Goal: Task Accomplishment & Management: Manage account settings

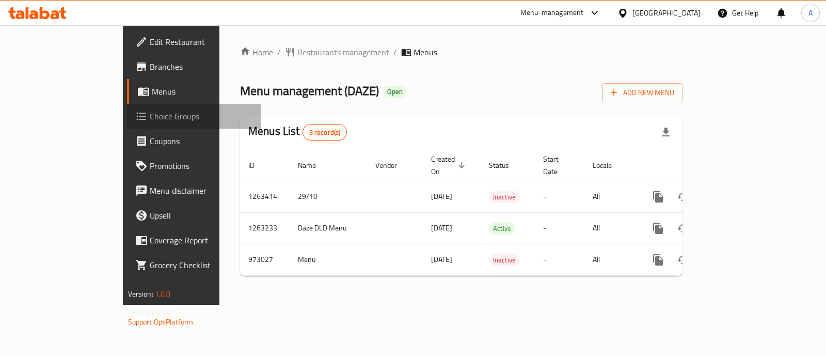
click at [150, 115] on span "Choice Groups" at bounding box center [201, 116] width 103 height 12
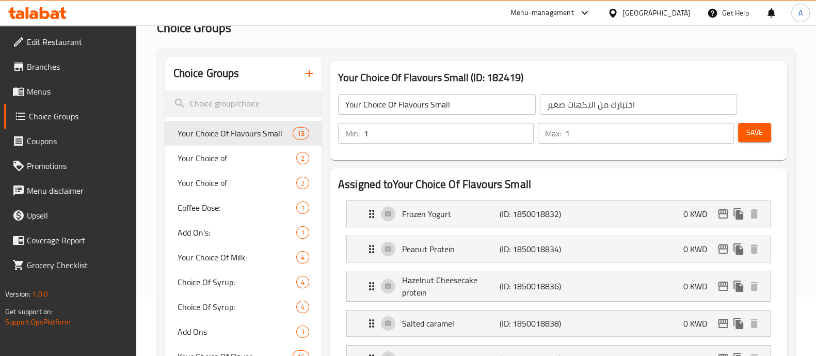
scroll to position [57, 0]
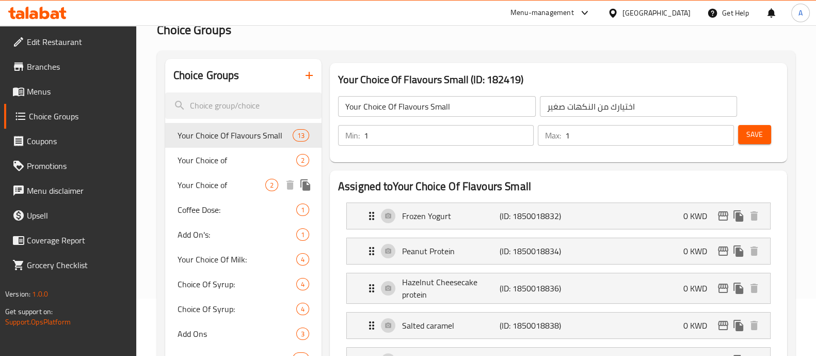
click at [201, 182] on span "Your Choice of" at bounding box center [222, 185] width 88 height 12
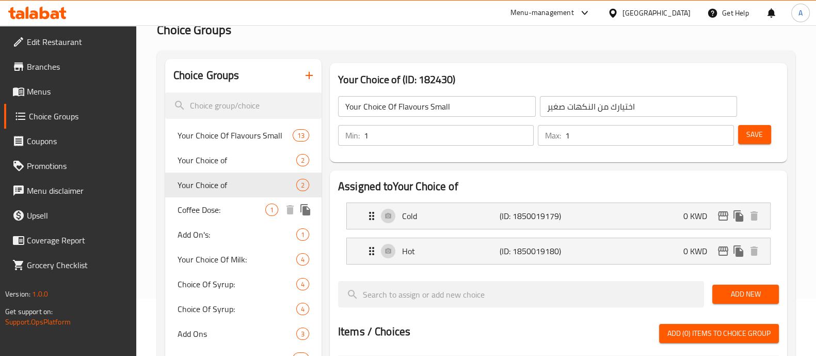
type input "Your Choice of"
type input "إختيارك من :"
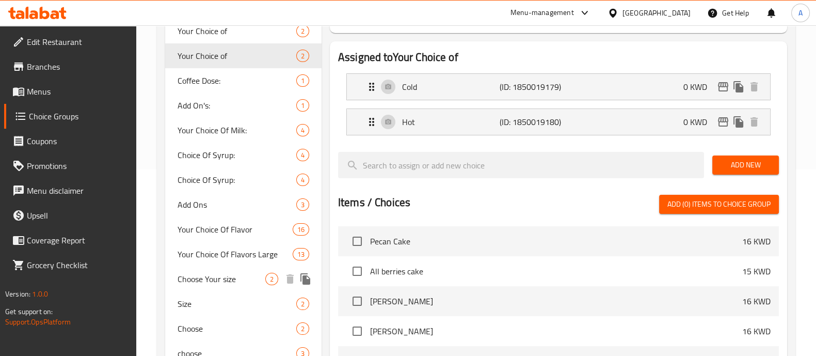
scroll to position [315, 0]
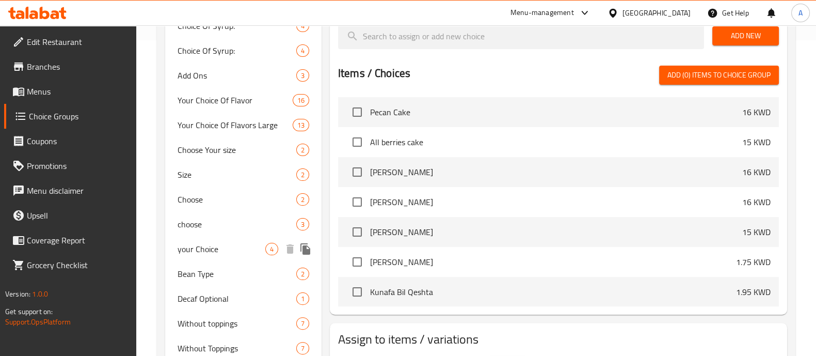
click at [204, 254] on span "your Choice" at bounding box center [222, 249] width 88 height 12
type input "your Choice"
type input "اختار"
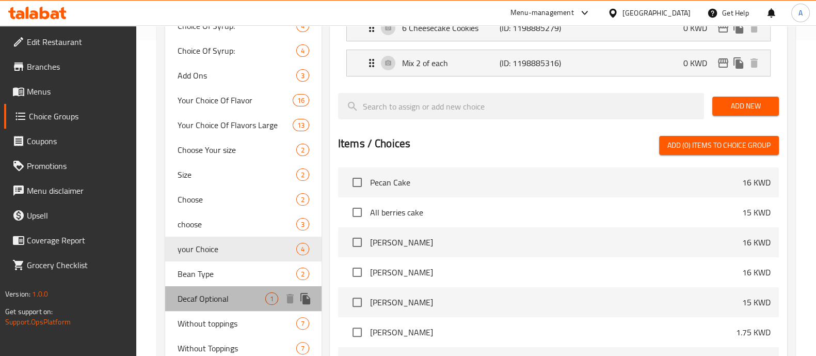
drag, startPoint x: 207, startPoint y: 295, endPoint x: 209, endPoint y: 320, distance: 24.9
click at [207, 295] on span "Decaf Optional" at bounding box center [222, 298] width 88 height 12
type input "Decaf Optional"
type input "دي كاف اختاري"
type input "0"
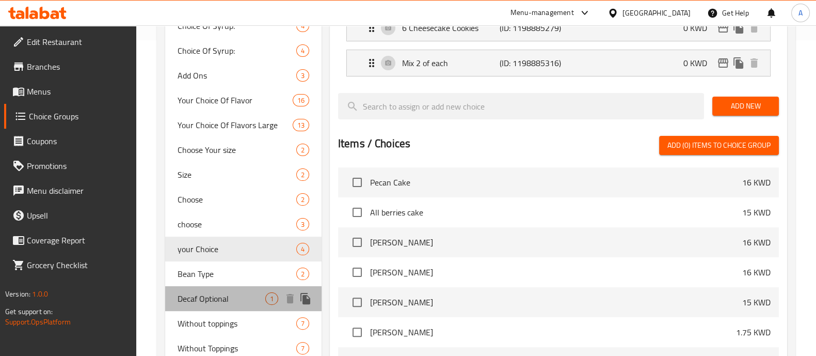
type input "0"
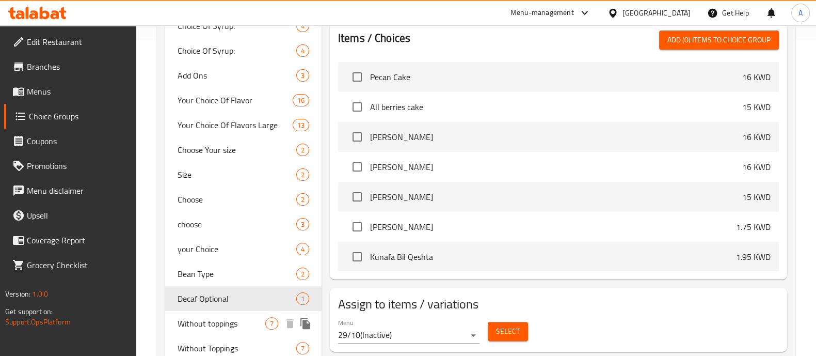
click at [207, 324] on span "Without toppings" at bounding box center [222, 323] width 88 height 12
type input "Without toppings"
type input "من دون اضافات"
type input "7"
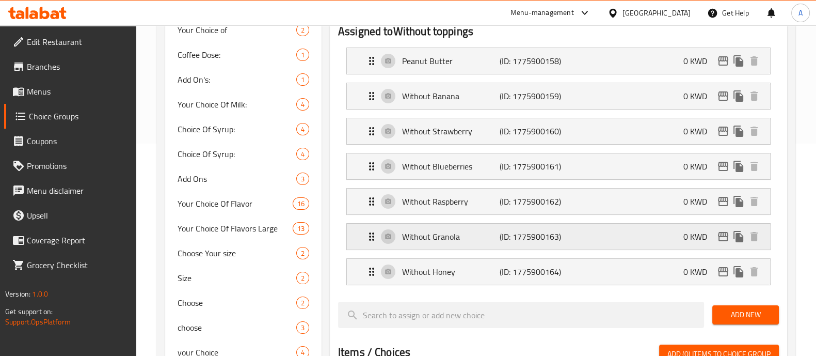
scroll to position [186, 0]
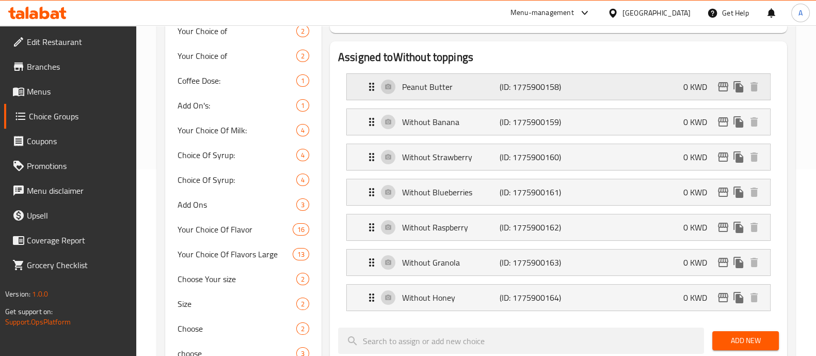
click at [367, 87] on icon "Expand" at bounding box center [372, 87] width 12 height 12
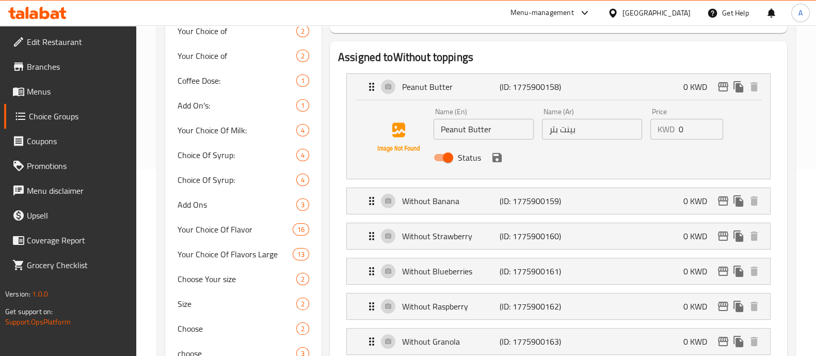
click at [440, 126] on input "Peanut Butter" at bounding box center [484, 129] width 100 height 21
type input "Without Peanut Butter"
click at [570, 127] on input "بينت بتر" at bounding box center [592, 129] width 100 height 21
click at [570, 126] on input "بينت بتر" at bounding box center [592, 129] width 100 height 21
click at [570, 125] on input "بينت بتر" at bounding box center [592, 129] width 100 height 21
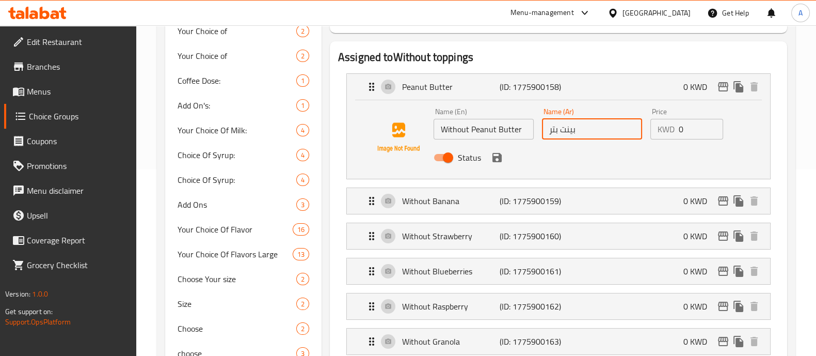
click at [570, 126] on input "بينت بتر" at bounding box center [592, 129] width 100 height 21
drag, startPoint x: 570, startPoint y: 126, endPoint x: 576, endPoint y: 128, distance: 6.0
click at [572, 130] on input "بينت بتر" at bounding box center [592, 129] width 100 height 21
click at [587, 125] on input "بينت بتر" at bounding box center [592, 129] width 100 height 21
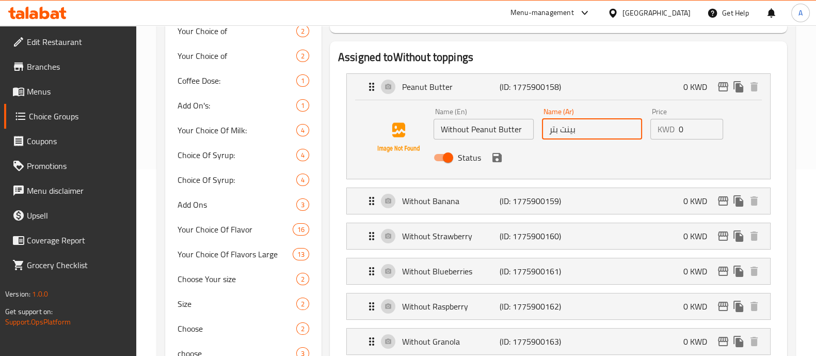
click at [587, 125] on input "بينت بتر" at bounding box center [592, 129] width 100 height 21
paste input "من دون"
drag, startPoint x: 493, startPoint y: 156, endPoint x: 496, endPoint y: 161, distance: 5.8
click at [493, 158] on icon "save" at bounding box center [497, 157] width 9 height 9
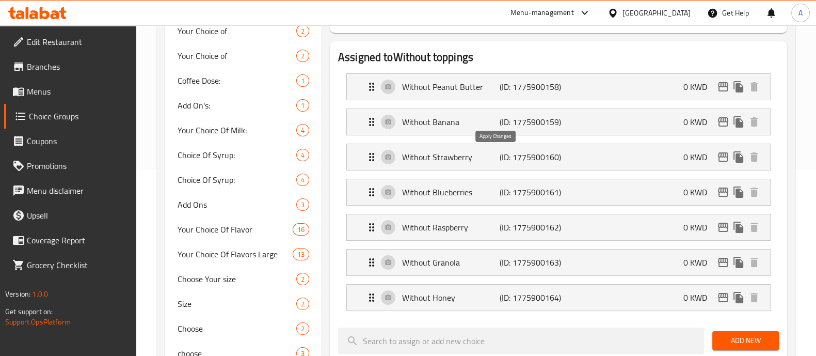
type input "من دون بينت بتر"
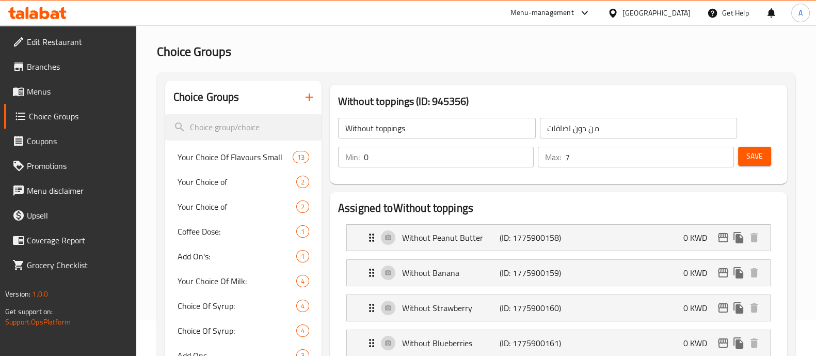
scroll to position [0, 0]
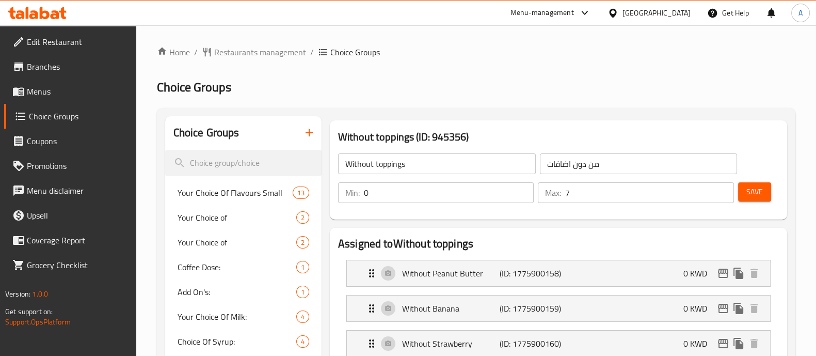
click at [762, 191] on span "Save" at bounding box center [755, 191] width 17 height 13
click at [245, 55] on span "Restaurants management" at bounding box center [260, 52] width 92 height 12
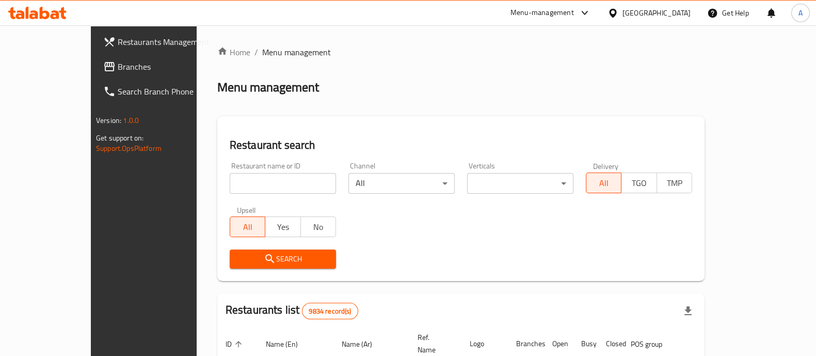
click at [230, 179] on input "search" at bounding box center [283, 183] width 106 height 21
type input "e"
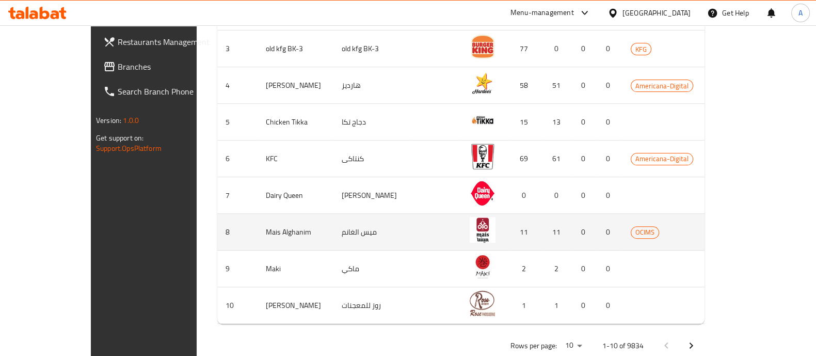
scroll to position [415, 0]
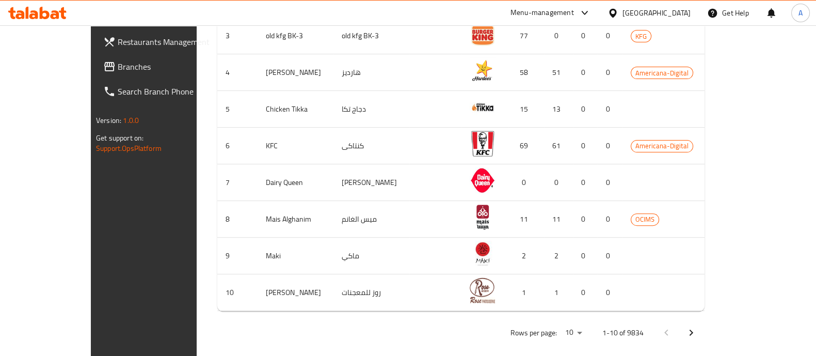
click at [693, 329] on icon "Next page" at bounding box center [692, 332] width 4 height 6
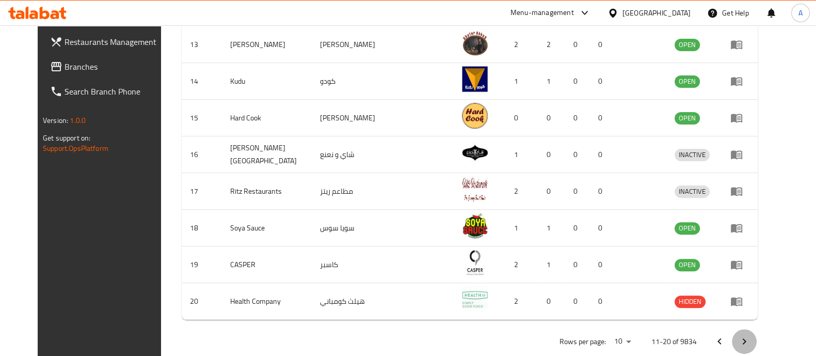
click at [757, 329] on button "Next page" at bounding box center [744, 341] width 25 height 25
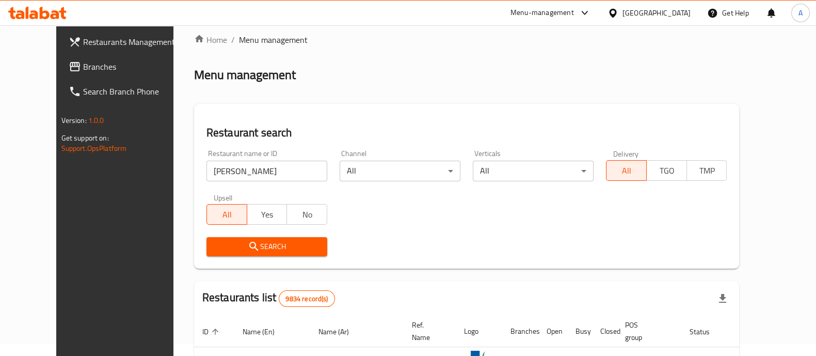
scroll to position [0, 0]
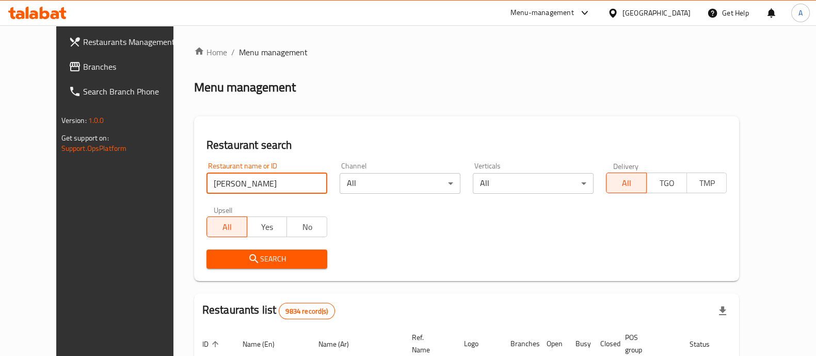
click at [232, 182] on input "[PERSON_NAME]" at bounding box center [267, 183] width 121 height 21
type input "boordqa"
click button "Search" at bounding box center [267, 258] width 121 height 19
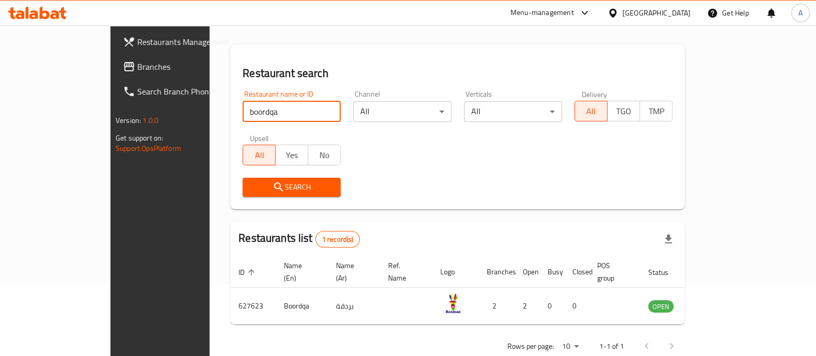
scroll to position [84, 0]
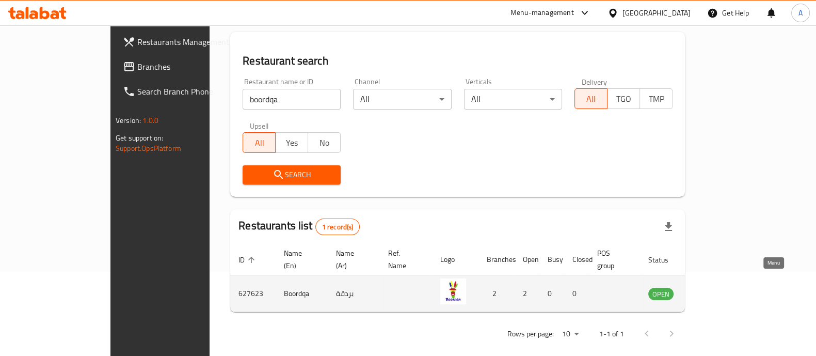
click at [722, 287] on link "enhanced table" at bounding box center [712, 293] width 19 height 12
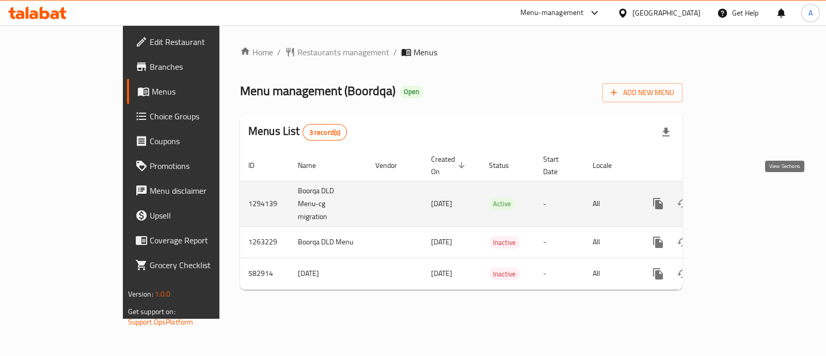
click at [739, 197] on icon "enhanced table" at bounding box center [732, 203] width 12 height 12
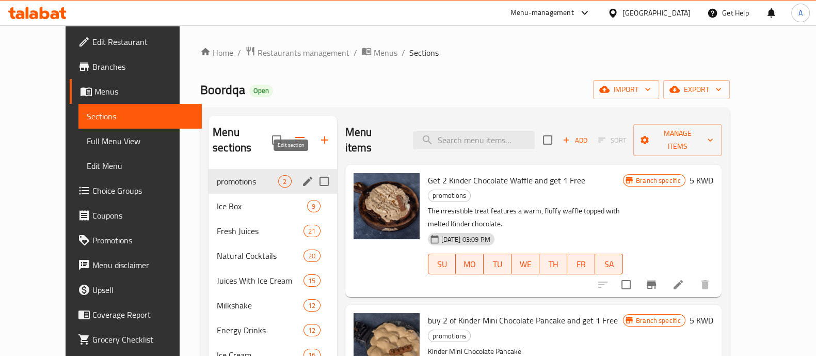
click at [302, 175] on icon "edit" at bounding box center [308, 181] width 12 height 12
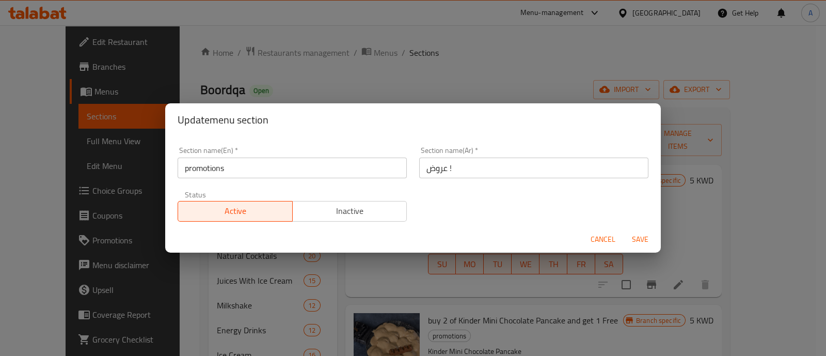
drag, startPoint x: 602, startPoint y: 236, endPoint x: 593, endPoint y: 239, distance: 9.5
click at [602, 237] on span "Cancel" at bounding box center [603, 239] width 25 height 13
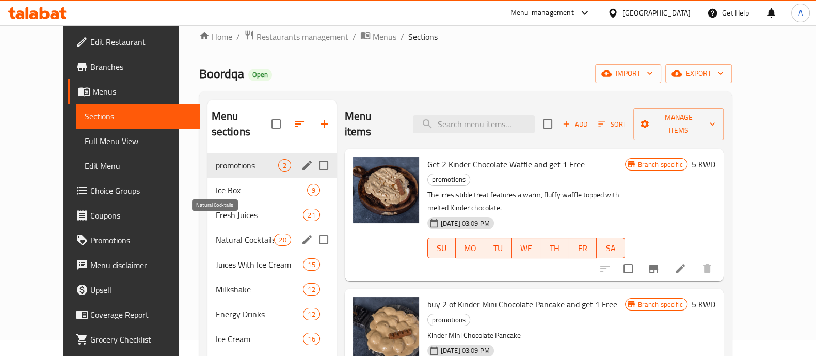
scroll to position [64, 0]
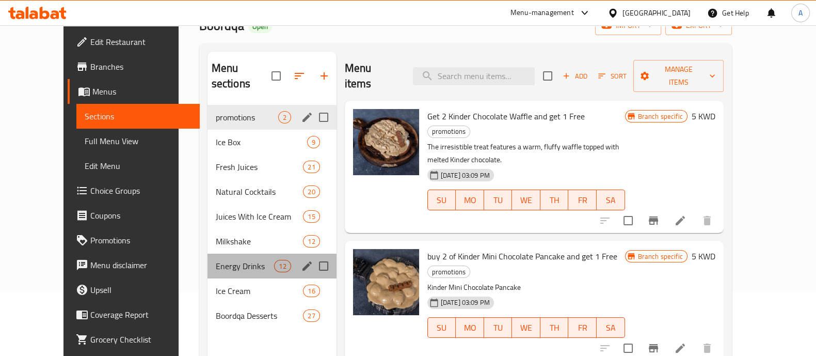
click at [221, 257] on div "Energy Drinks 12" at bounding box center [272, 266] width 129 height 25
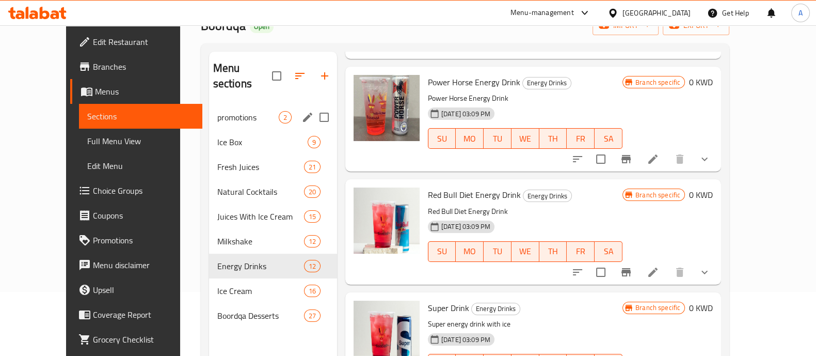
scroll to position [323, 0]
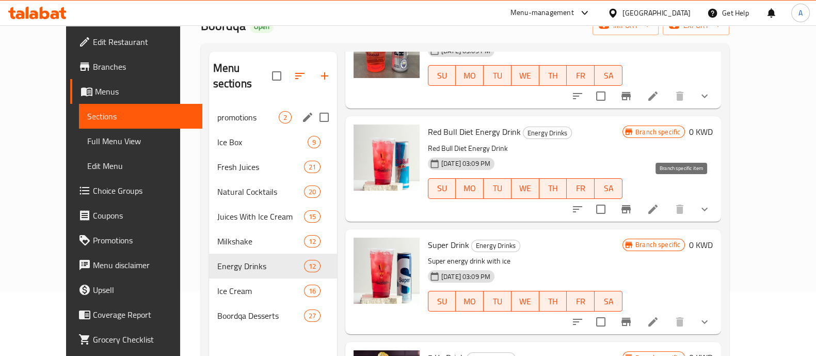
click at [631, 205] on icon "Branch-specific-item" at bounding box center [626, 209] width 9 height 8
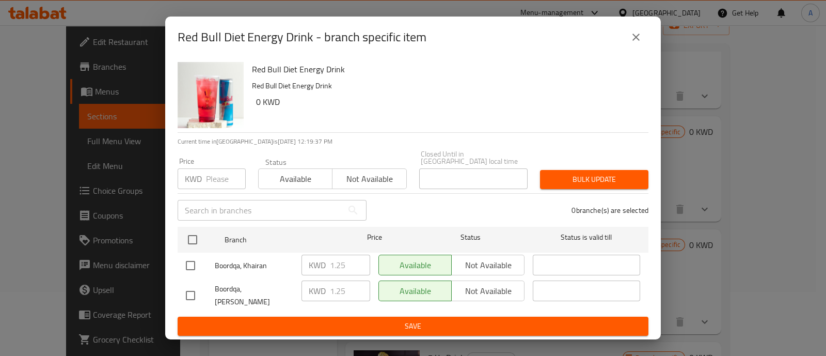
click at [636, 43] on icon "close" at bounding box center [636, 37] width 12 height 12
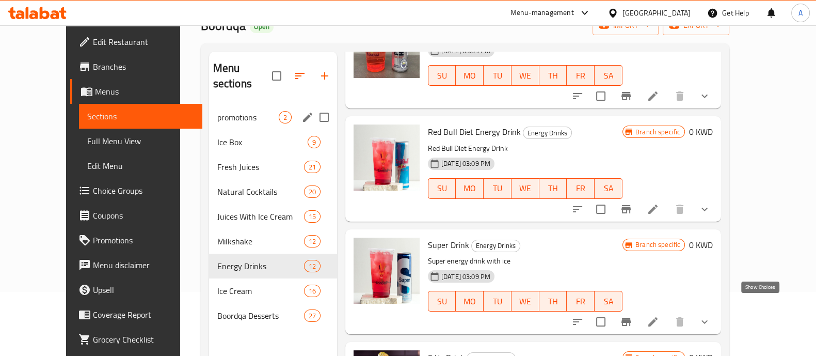
click at [711, 315] on icon "show more" at bounding box center [705, 321] width 12 height 12
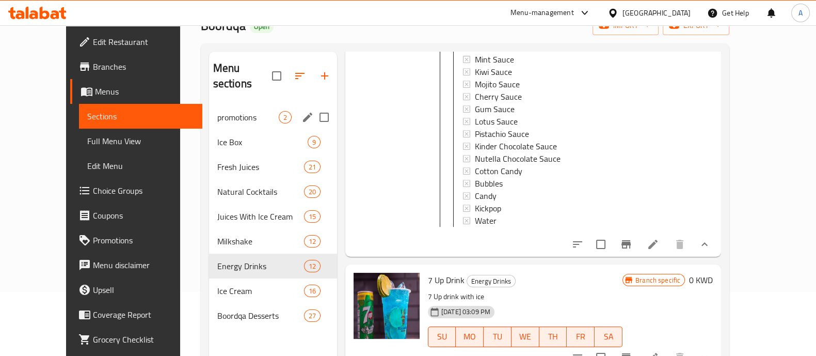
scroll to position [1226, 0]
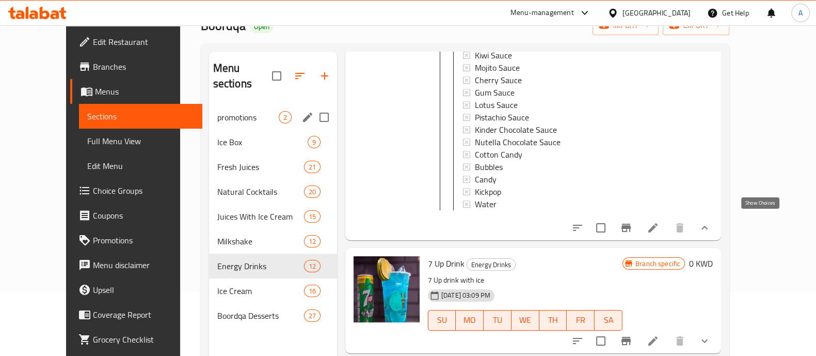
click at [711, 223] on icon "show more" at bounding box center [705, 227] width 12 height 12
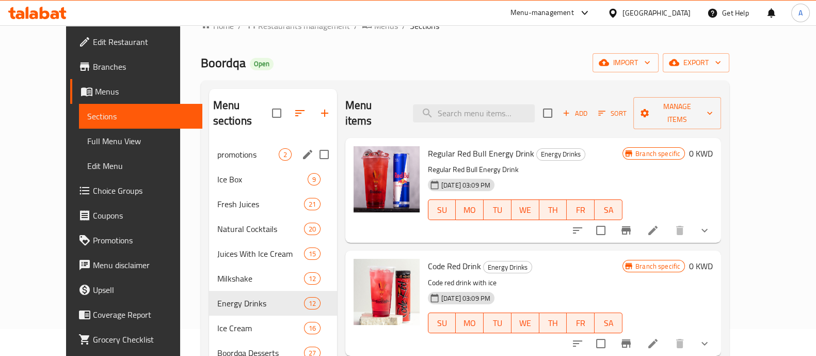
scroll to position [0, 0]
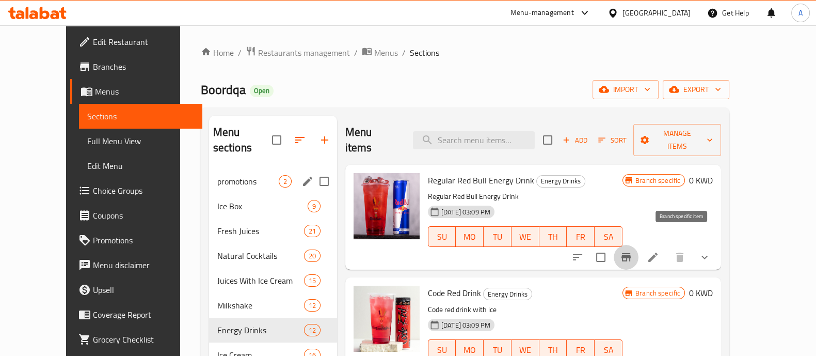
click at [631, 253] on icon "Branch-specific-item" at bounding box center [626, 257] width 9 height 8
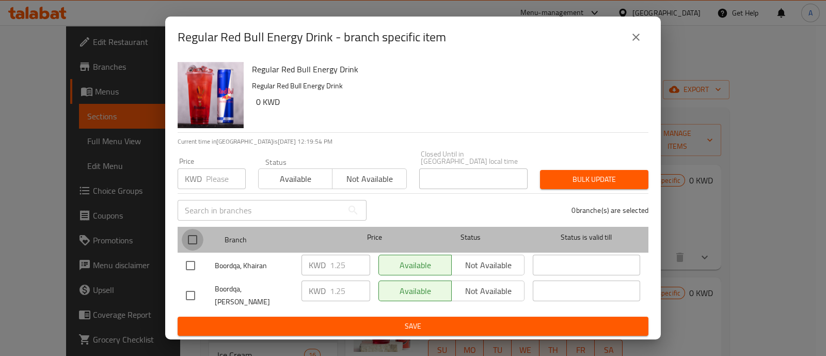
click at [191, 241] on input "checkbox" at bounding box center [193, 240] width 22 height 22
checkbox input "true"
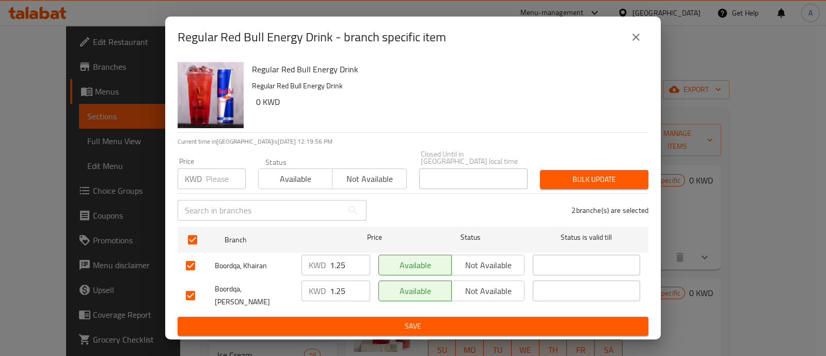
click at [588, 179] on span "Bulk update" at bounding box center [594, 179] width 92 height 13
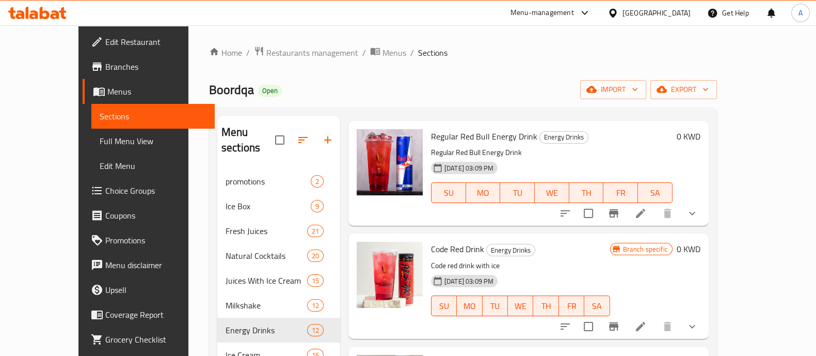
scroll to position [64, 0]
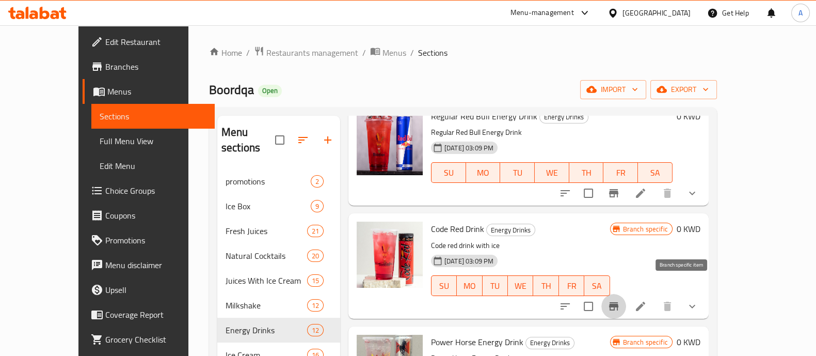
click at [620, 300] on icon "Branch-specific-item" at bounding box center [614, 306] width 12 height 12
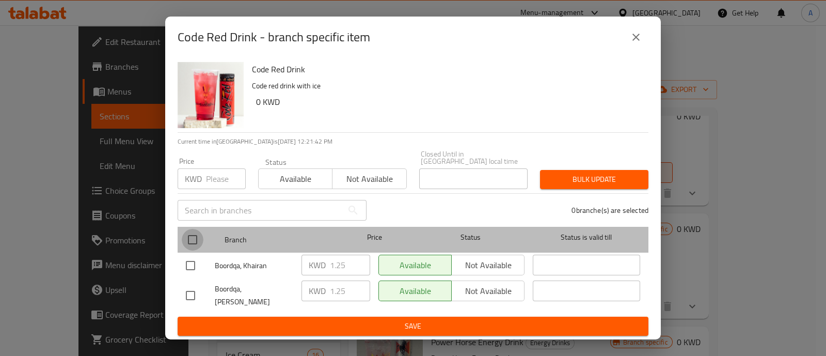
click at [191, 238] on input "checkbox" at bounding box center [193, 240] width 22 height 22
checkbox input "true"
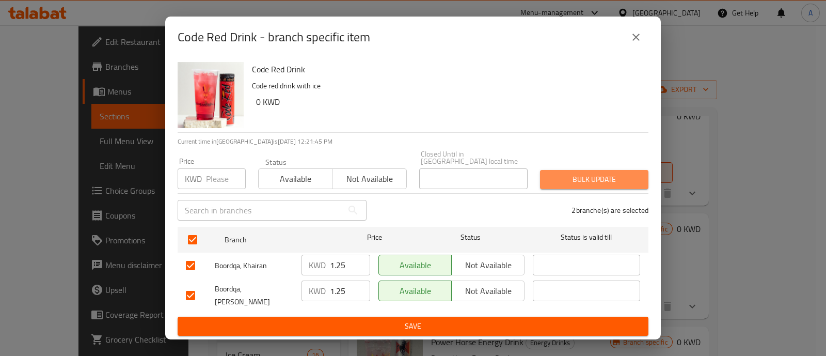
click at [585, 179] on span "Bulk update" at bounding box center [594, 179] width 92 height 13
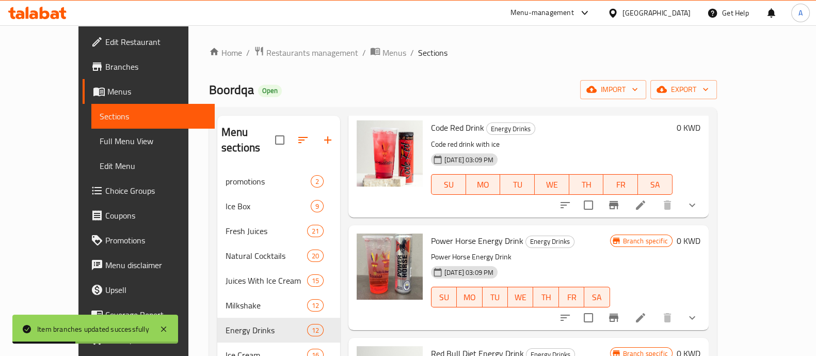
scroll to position [194, 0]
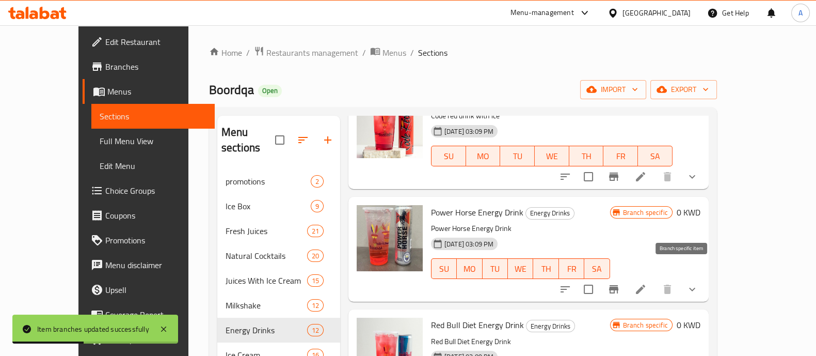
click at [619, 285] on icon "Branch-specific-item" at bounding box center [613, 289] width 9 height 8
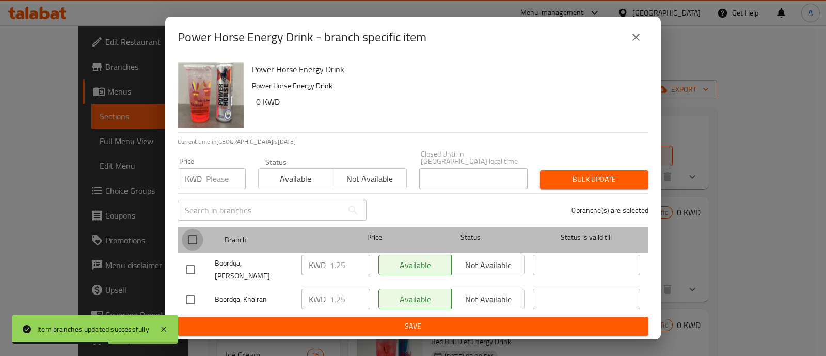
drag, startPoint x: 190, startPoint y: 237, endPoint x: 288, endPoint y: 231, distance: 98.3
click at [191, 237] on input "checkbox" at bounding box center [193, 240] width 22 height 22
checkbox input "true"
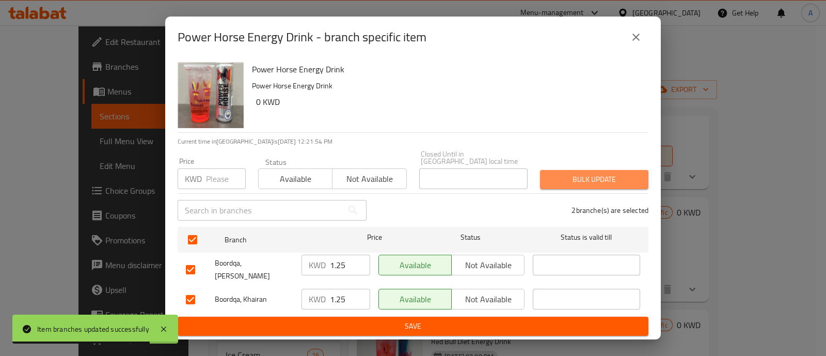
click at [573, 179] on span "Bulk update" at bounding box center [594, 179] width 92 height 13
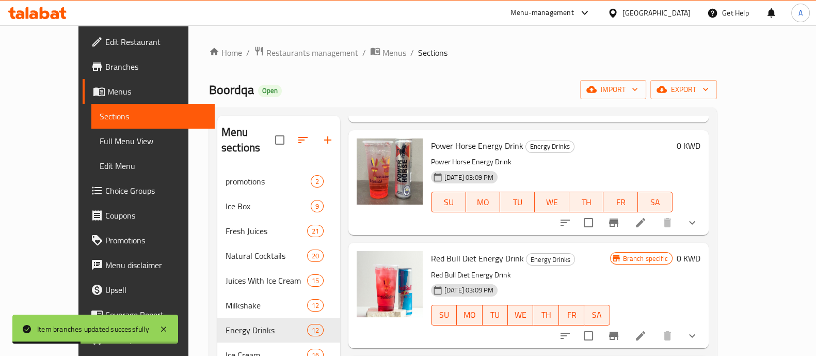
scroll to position [323, 0]
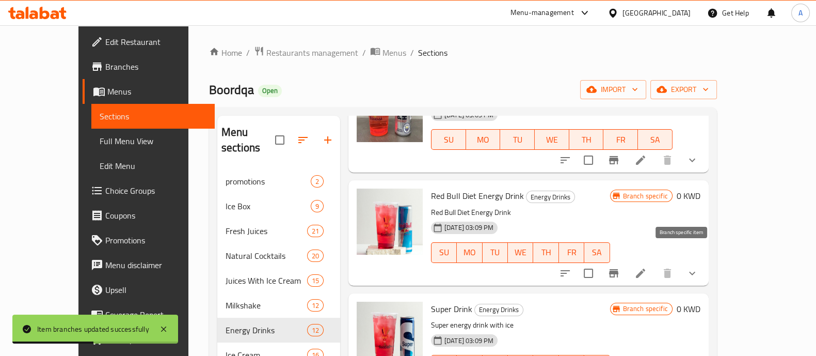
click at [619, 269] on icon "Branch-specific-item" at bounding box center [613, 273] width 9 height 8
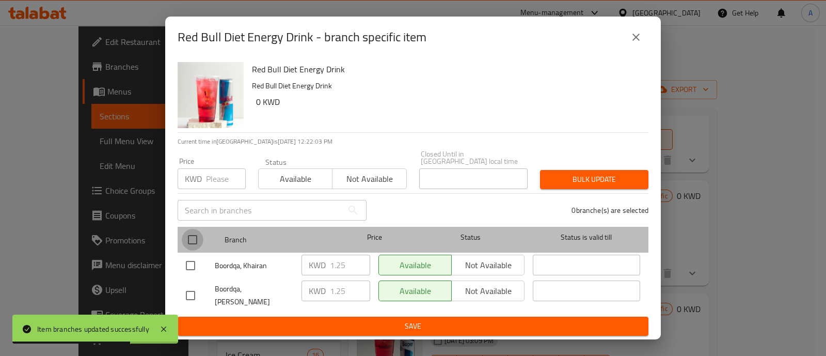
click at [192, 238] on input "checkbox" at bounding box center [193, 240] width 22 height 22
checkbox input "true"
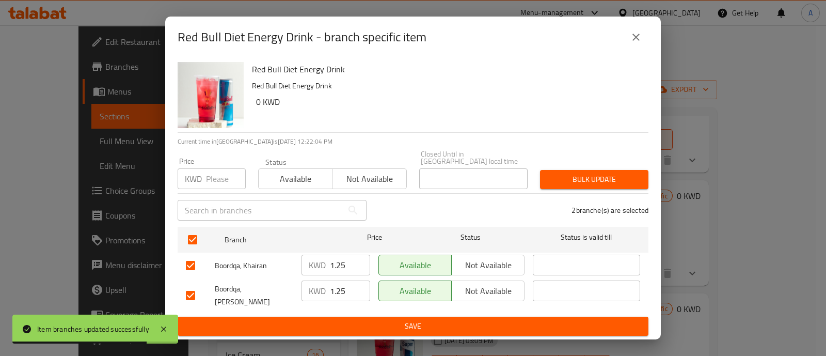
click at [570, 179] on span "Bulk update" at bounding box center [594, 179] width 92 height 13
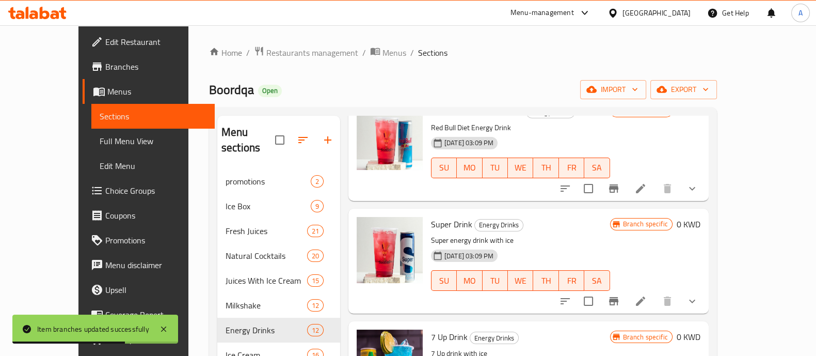
scroll to position [387, 0]
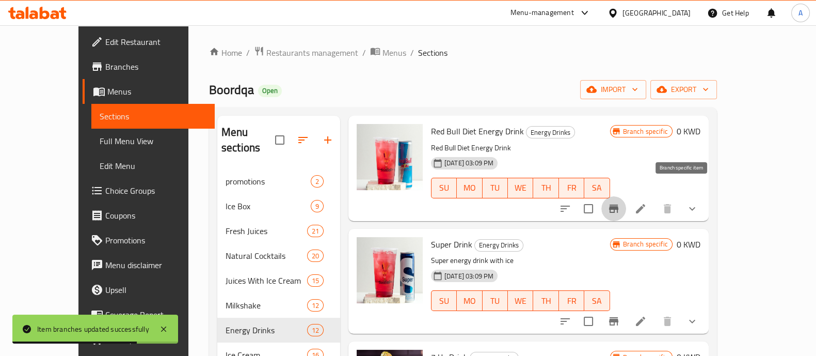
click at [620, 202] on icon "Branch-specific-item" at bounding box center [614, 208] width 12 height 12
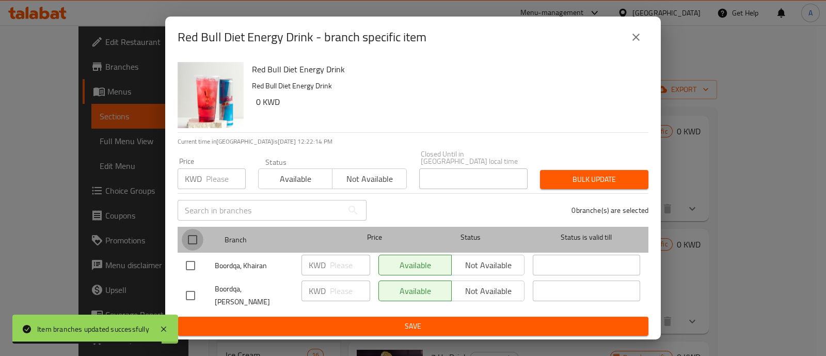
click at [192, 238] on input "checkbox" at bounding box center [193, 240] width 22 height 22
checkbox input "true"
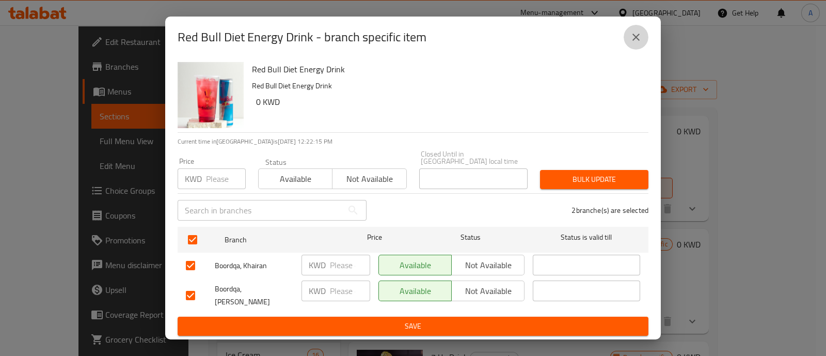
click at [639, 42] on icon "close" at bounding box center [636, 37] width 12 height 12
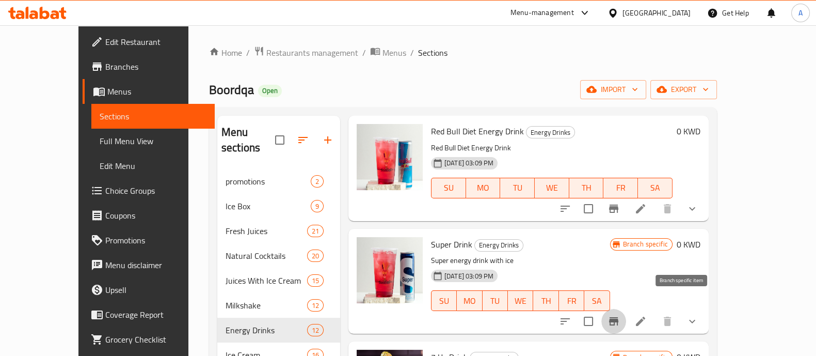
click at [619, 317] on icon "Branch-specific-item" at bounding box center [613, 321] width 9 height 8
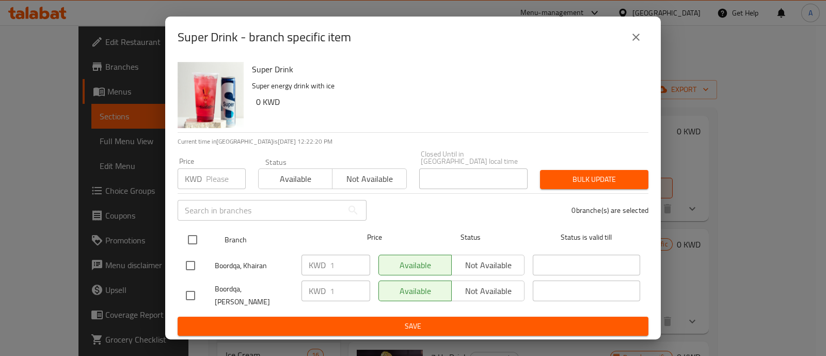
click at [193, 236] on input "checkbox" at bounding box center [193, 240] width 22 height 22
checkbox input "true"
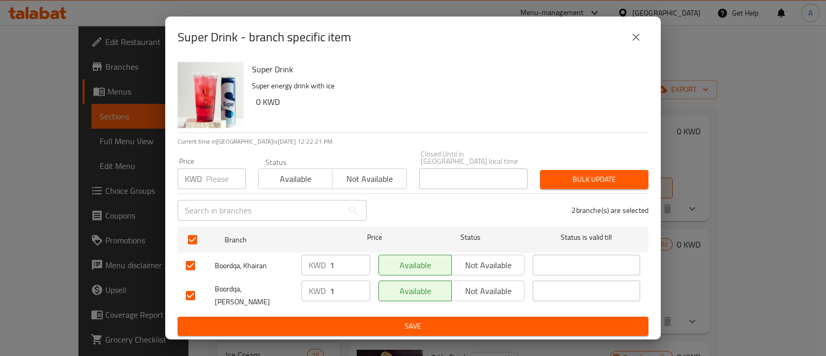
click at [588, 181] on span "Bulk update" at bounding box center [594, 179] width 92 height 13
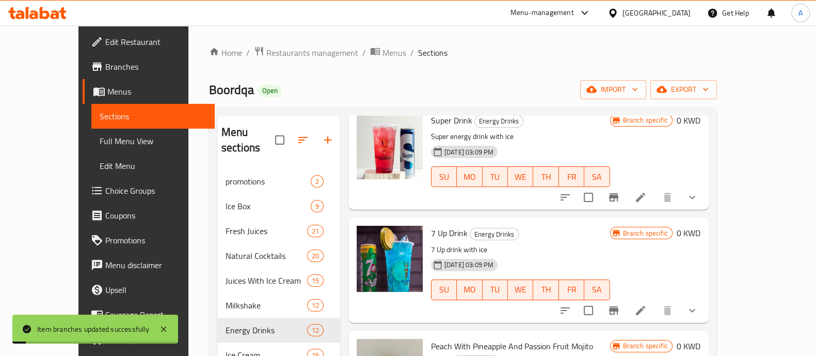
scroll to position [516, 0]
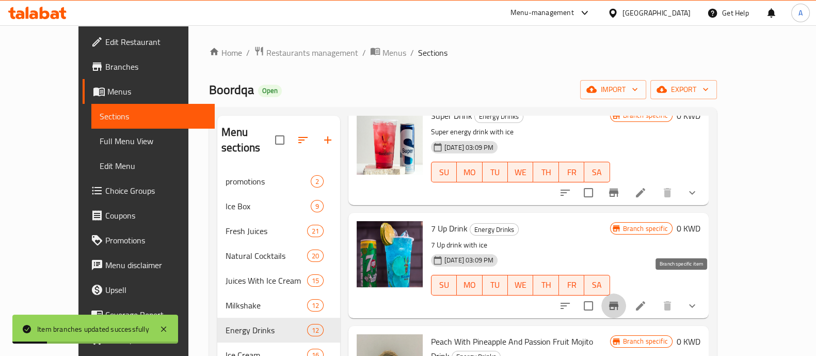
click at [620, 299] on icon "Branch-specific-item" at bounding box center [614, 305] width 12 height 12
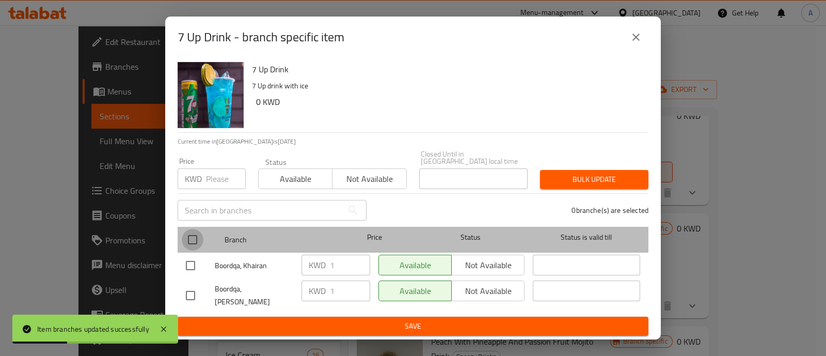
click at [189, 236] on input "checkbox" at bounding box center [193, 240] width 22 height 22
checkbox input "true"
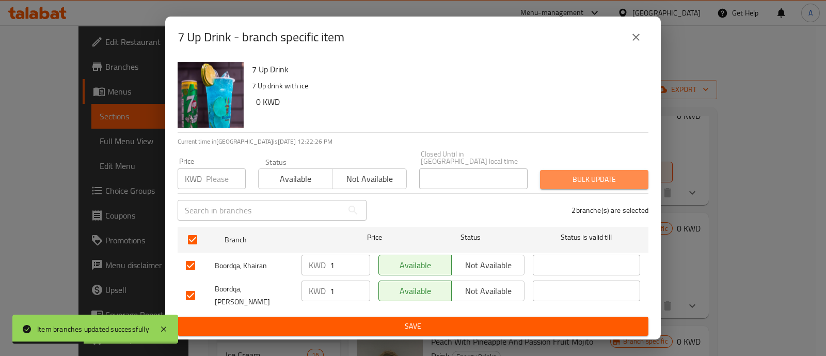
click at [590, 183] on span "Bulk update" at bounding box center [594, 179] width 92 height 13
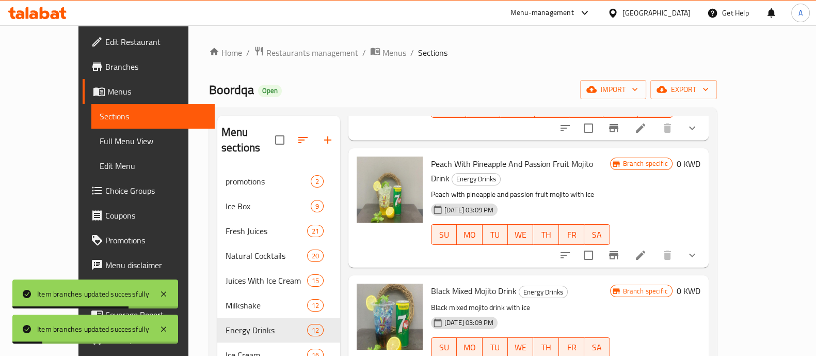
scroll to position [710, 0]
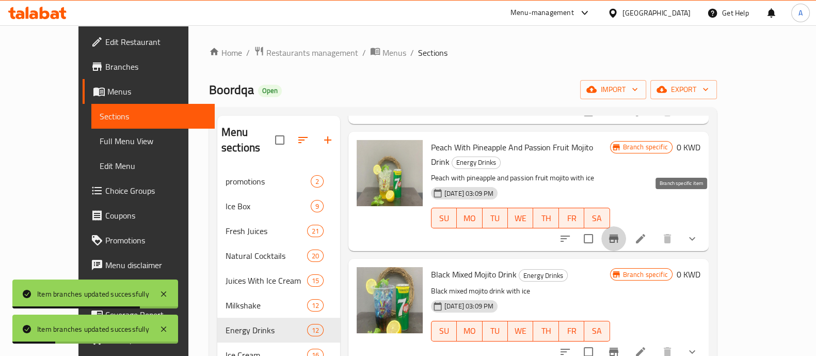
click at [619, 234] on icon "Branch-specific-item" at bounding box center [613, 238] width 9 height 8
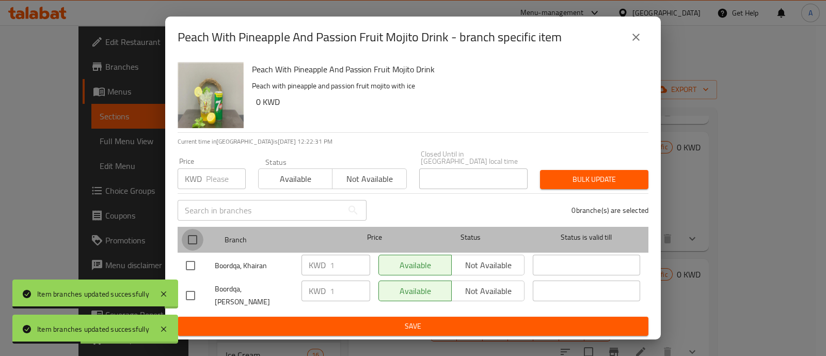
click at [188, 236] on input "checkbox" at bounding box center [193, 240] width 22 height 22
checkbox input "true"
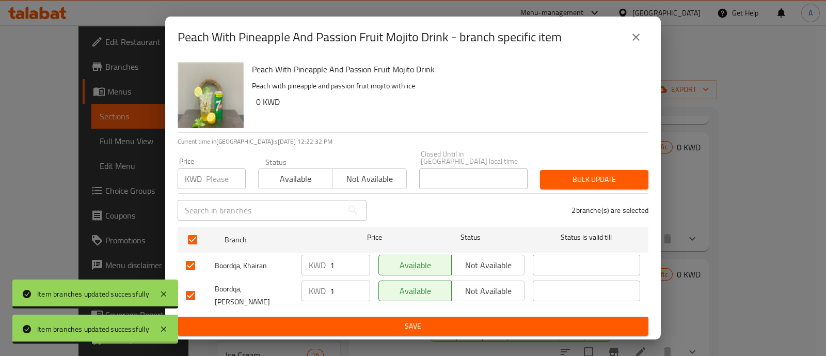
click at [574, 171] on button "Bulk update" at bounding box center [594, 179] width 108 height 19
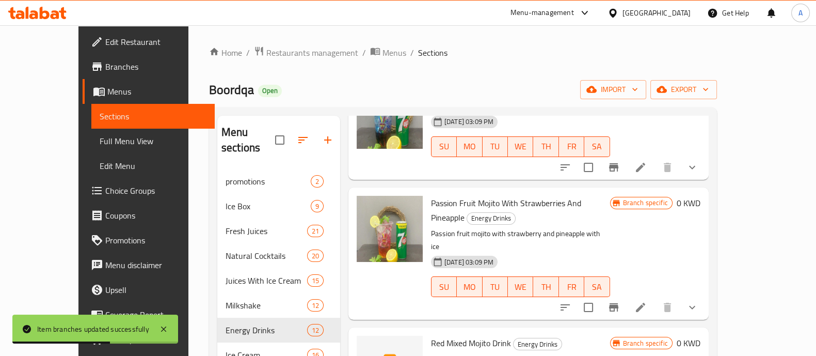
scroll to position [903, 0]
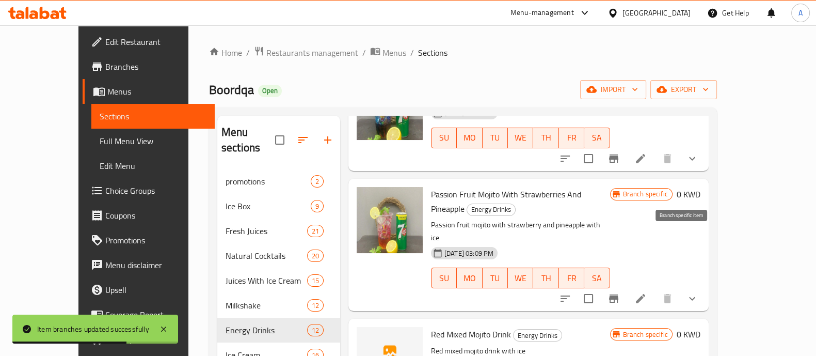
click at [620, 292] on icon "Branch-specific-item" at bounding box center [614, 298] width 12 height 12
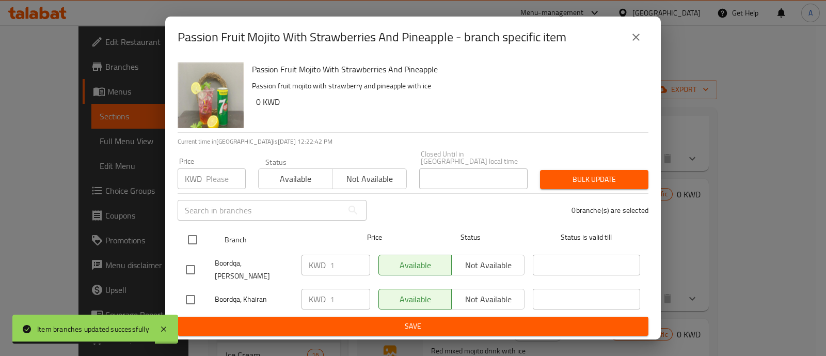
click at [192, 239] on input "checkbox" at bounding box center [193, 240] width 22 height 22
checkbox input "true"
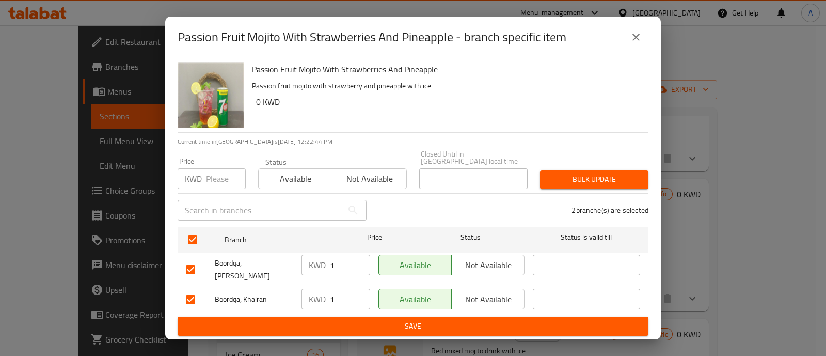
click at [596, 177] on span "Bulk update" at bounding box center [594, 179] width 92 height 13
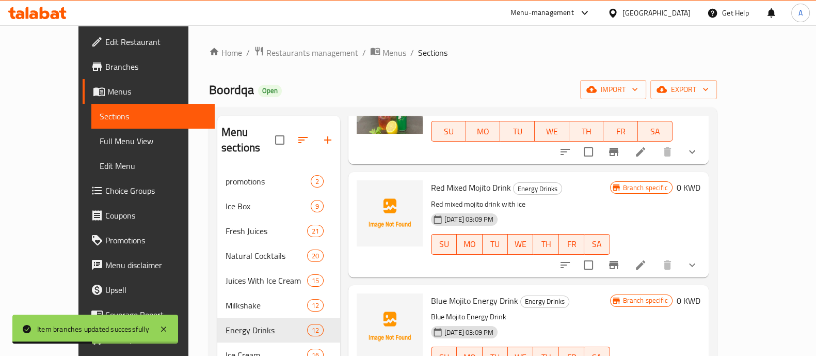
scroll to position [1023, 0]
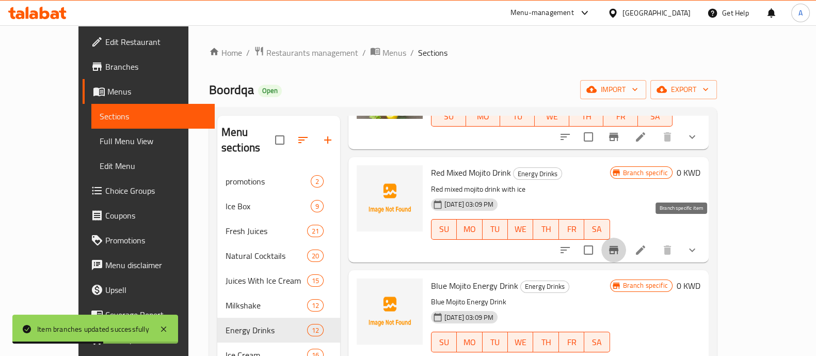
click at [620, 244] on icon "Branch-specific-item" at bounding box center [614, 250] width 12 height 12
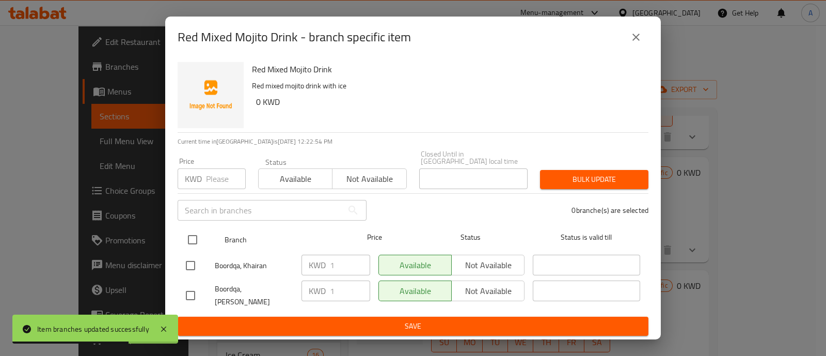
click at [192, 237] on input "checkbox" at bounding box center [193, 240] width 22 height 22
checkbox input "true"
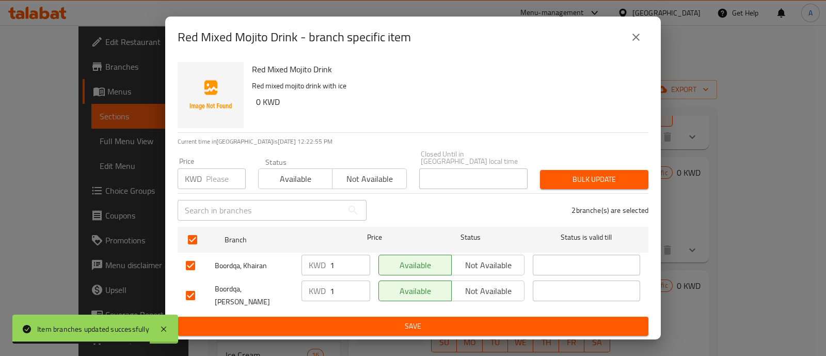
click at [607, 176] on span "Bulk update" at bounding box center [594, 179] width 92 height 13
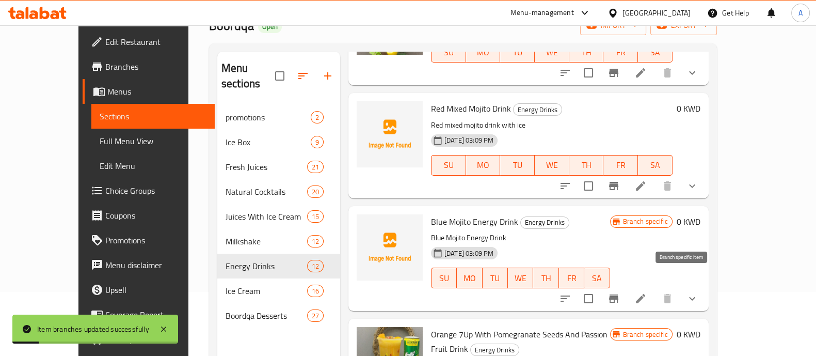
scroll to position [129, 0]
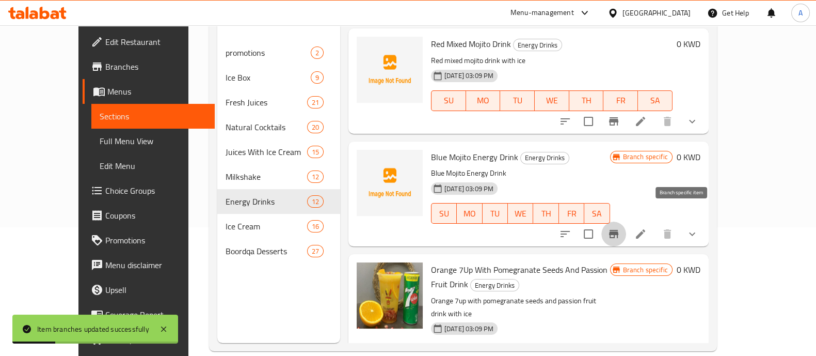
click at [620, 228] on icon "Branch-specific-item" at bounding box center [614, 234] width 12 height 12
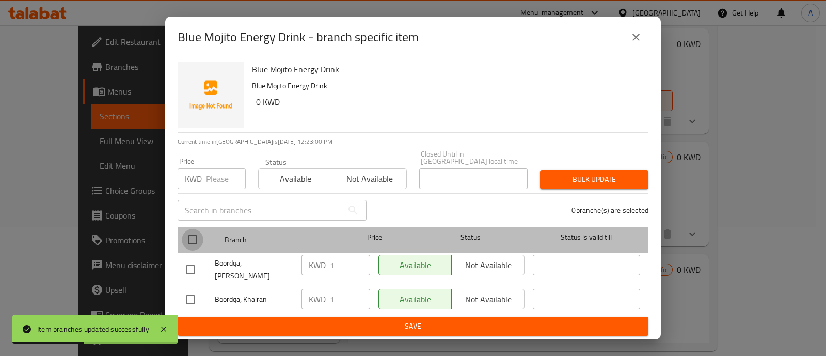
click at [191, 238] on input "checkbox" at bounding box center [193, 240] width 22 height 22
checkbox input "true"
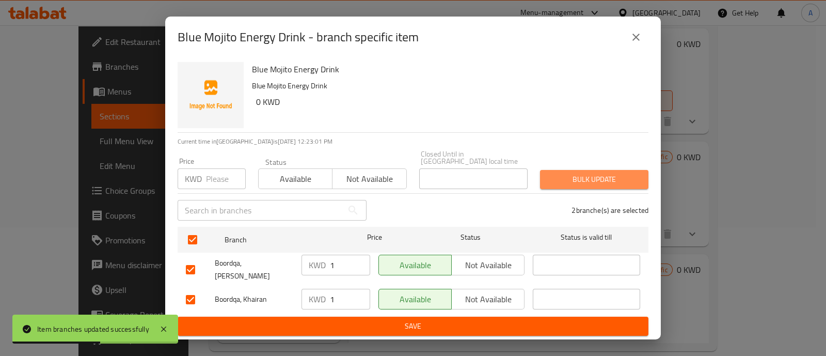
click at [571, 182] on span "Bulk update" at bounding box center [594, 179] width 92 height 13
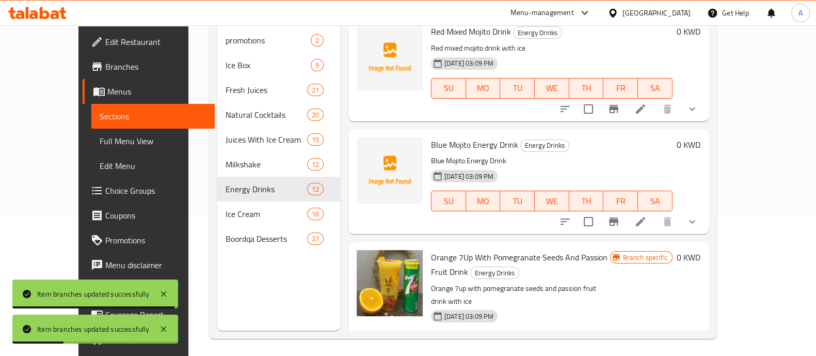
scroll to position [145, 0]
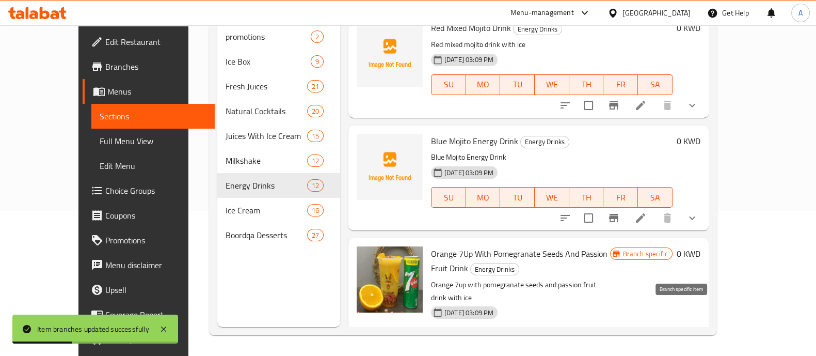
click at [620, 352] on icon "Branch-specific-item" at bounding box center [614, 358] width 12 height 12
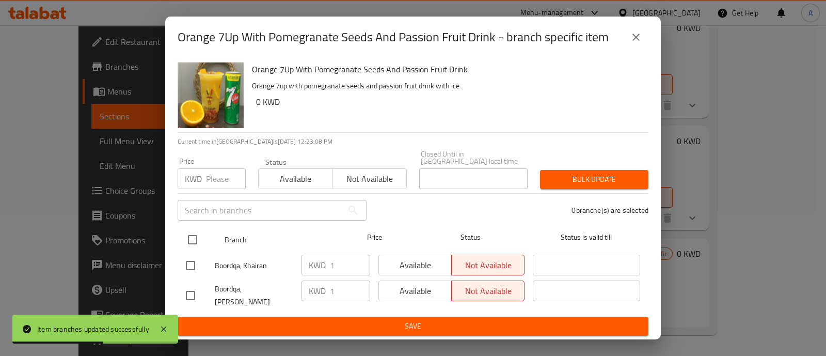
click at [191, 236] on input "checkbox" at bounding box center [193, 240] width 22 height 22
checkbox input "true"
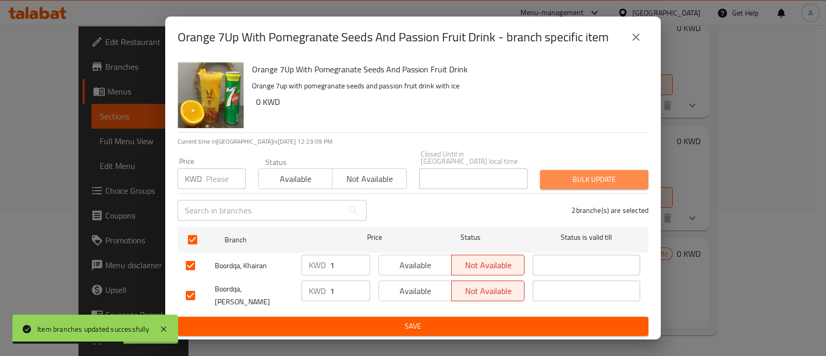
click at [574, 179] on span "Bulk update" at bounding box center [594, 179] width 92 height 13
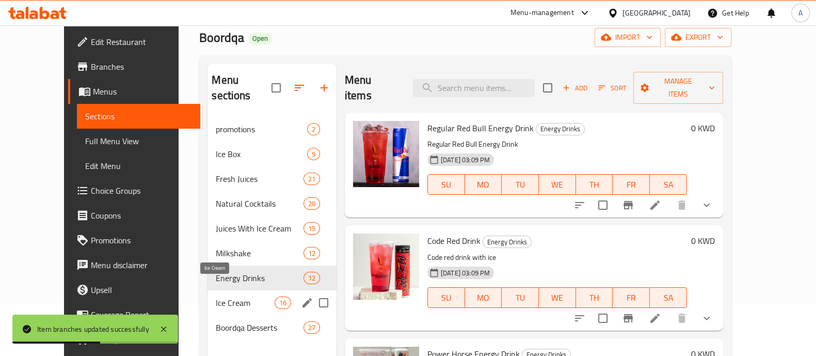
scroll to position [64, 0]
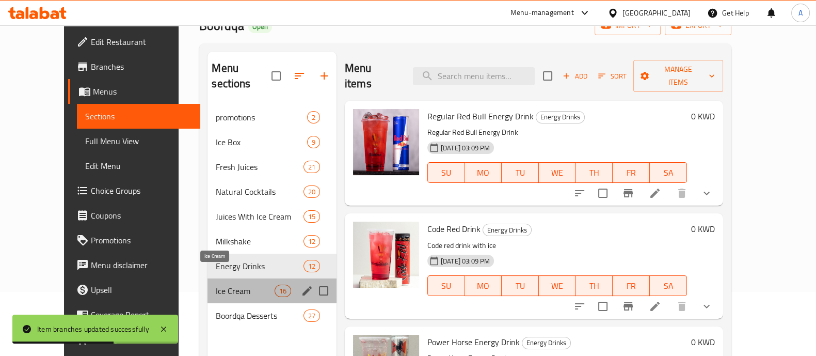
click at [230, 284] on span "Ice Cream" at bounding box center [245, 290] width 58 height 12
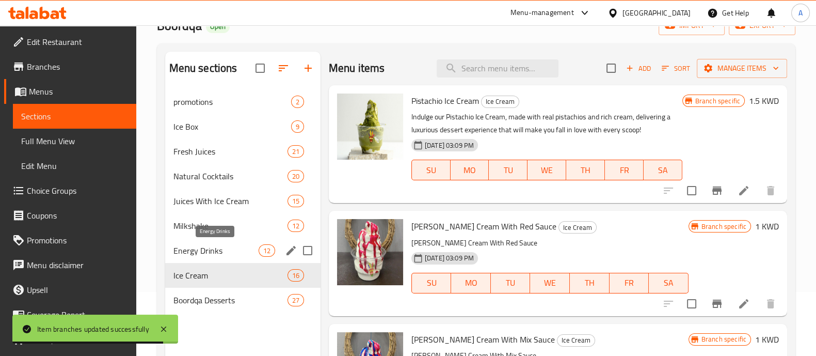
click at [235, 250] on span "Energy Drinks" at bounding box center [215, 250] width 85 height 12
